Goal: Transaction & Acquisition: Purchase product/service

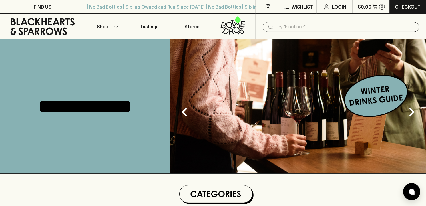
scroll to position [180, 0]
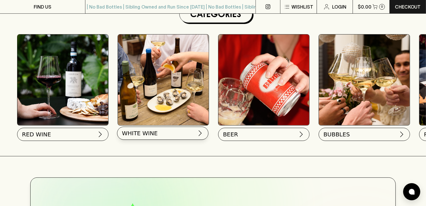
click at [166, 134] on button "WHITE WINE" at bounding box center [162, 133] width 91 height 13
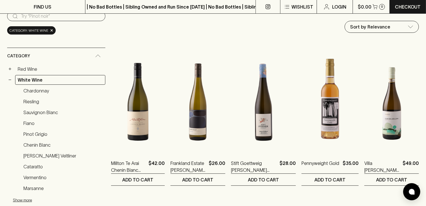
scroll to position [76, 0]
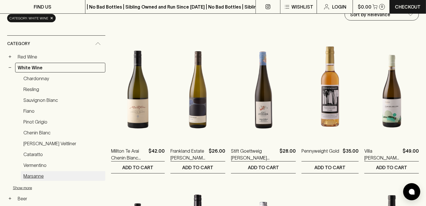
click at [37, 173] on link "Marsanne" at bounding box center [63, 176] width 85 height 10
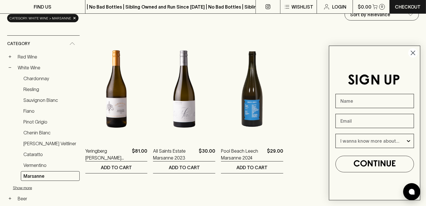
click at [412, 50] on circle "Close dialog" at bounding box center [412, 52] width 9 height 9
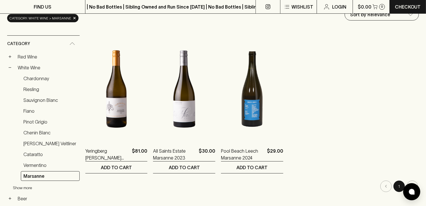
click at [17, 188] on button "Show more" at bounding box center [50, 188] width 75 height 12
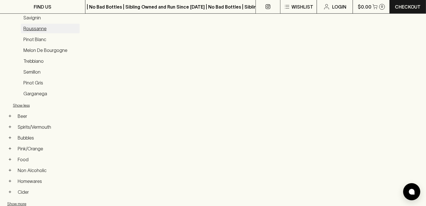
click at [39, 30] on link "Roussanne" at bounding box center [50, 29] width 59 height 10
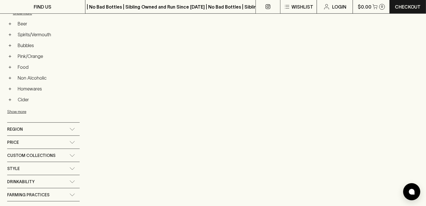
scroll to position [76, 0]
